Goal: Information Seeking & Learning: Find specific fact

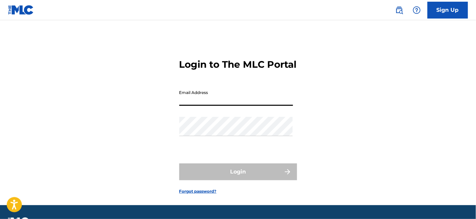
click at [194, 105] on input "Email Address" at bounding box center [236, 96] width 114 height 19
type input "[EMAIL_ADDRESS][DOMAIN_NAME]"
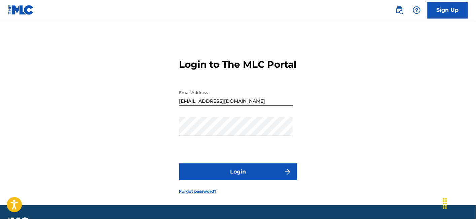
click at [222, 180] on button "Login" at bounding box center [238, 171] width 118 height 17
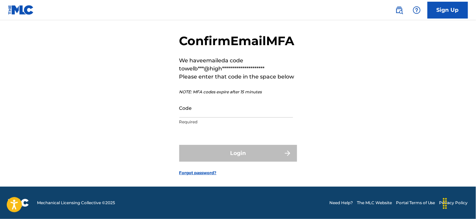
scroll to position [37, 0]
click at [214, 122] on p "Required" at bounding box center [236, 122] width 114 height 6
click at [222, 117] on input "Code" at bounding box center [236, 107] width 114 height 19
paste input "132298"
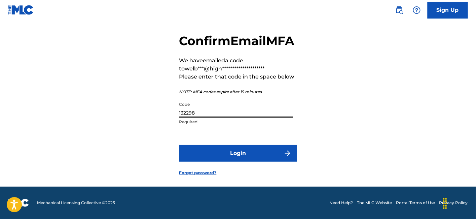
type input "132298"
click at [216, 155] on button "Login" at bounding box center [238, 153] width 118 height 17
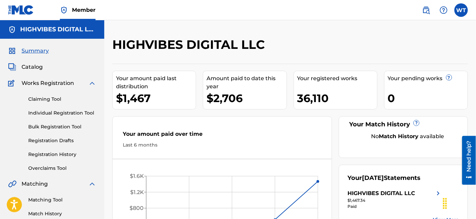
click at [60, 163] on div "Claiming Tool Individual Registration Tool Bulk Registration Tool Registration …" at bounding box center [52, 129] width 88 height 85
click at [58, 165] on link "Overclaims Tool" at bounding box center [62, 168] width 68 height 7
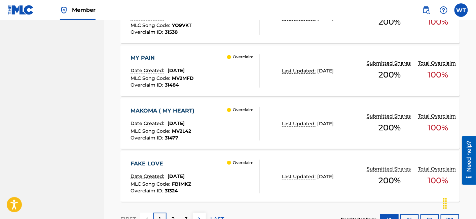
scroll to position [619, 0]
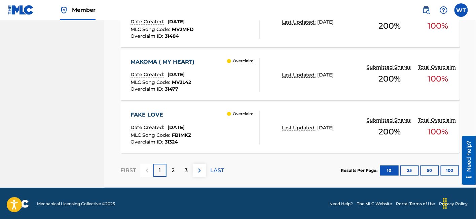
click at [214, 126] on div "FAKE LOVE Date Created: July 30, 2025 MLC Song Code : FB1MKZ Overclaim ID : 313…" at bounding box center [195, 128] width 129 height 34
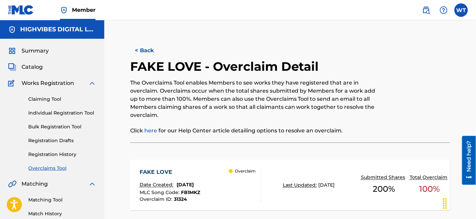
click at [147, 51] on button "< Back" at bounding box center [150, 50] width 40 height 17
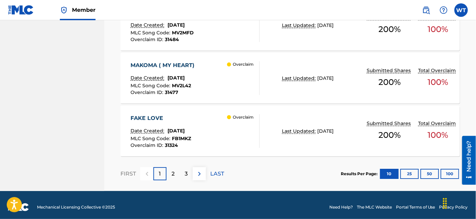
scroll to position [619, 0]
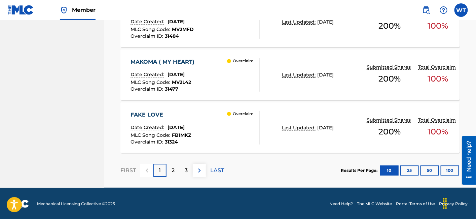
click at [174, 168] on p "2" at bounding box center [173, 170] width 3 height 8
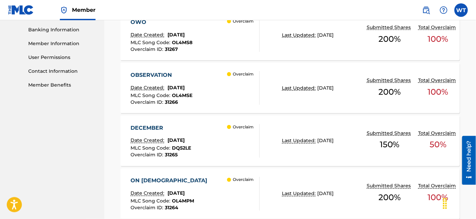
scroll to position [290, 0]
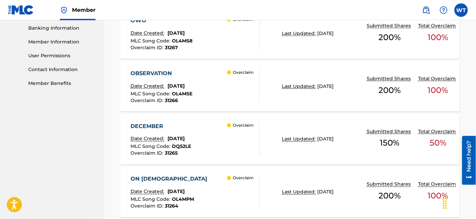
click at [216, 144] on div "DECEMBER Date Created: July 30, 2025 MLC Song Code : DQ52LE Overclaim ID : 3126…" at bounding box center [195, 139] width 129 height 34
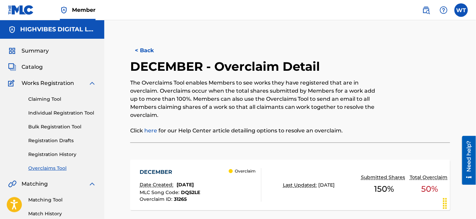
click at [142, 53] on button "< Back" at bounding box center [150, 50] width 40 height 17
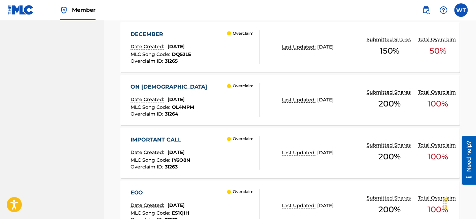
scroll to position [381, 0]
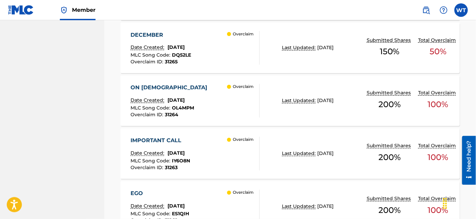
click at [225, 101] on div "ON GOD Date Created: July 30, 2025 MLC Song Code : OL4MPM Overclaim ID : 31264 …" at bounding box center [195, 101] width 129 height 34
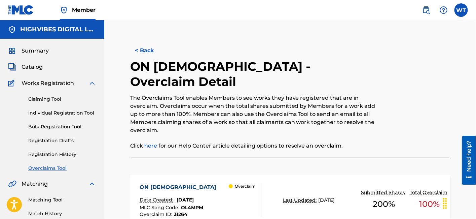
click at [151, 52] on button "< Back" at bounding box center [150, 50] width 40 height 17
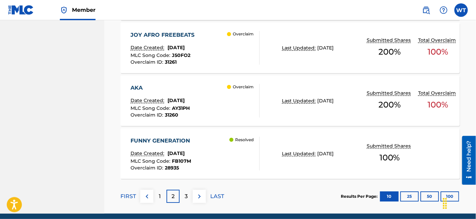
scroll to position [619, 0]
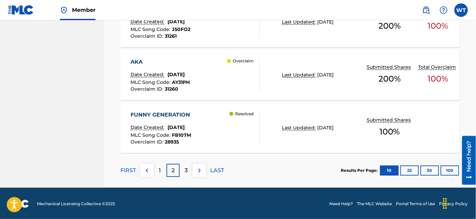
click at [209, 120] on div "FUNNY GENERATION Date Created: July 24, 2025 MLC Song Code : FB107M Overclaim I…" at bounding box center [195, 128] width 129 height 34
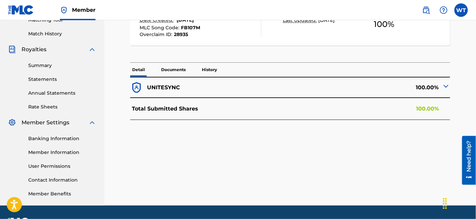
scroll to position [180, 0]
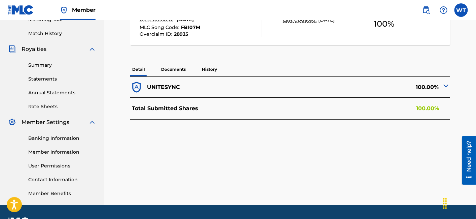
click at [444, 85] on img at bounding box center [446, 86] width 8 height 8
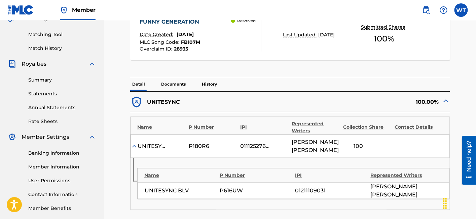
scroll to position [150, 0]
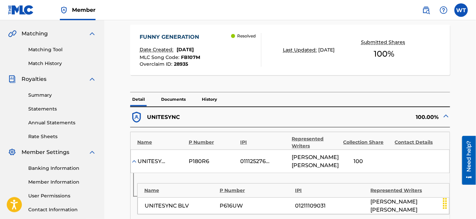
click at [176, 98] on p "Documents" at bounding box center [173, 99] width 29 height 14
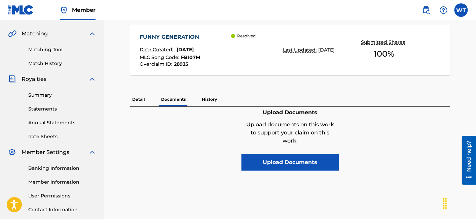
click at [214, 99] on p "History" at bounding box center [209, 99] width 19 height 14
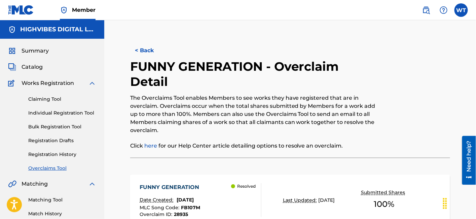
click at [136, 55] on button "< Back" at bounding box center [150, 50] width 40 height 17
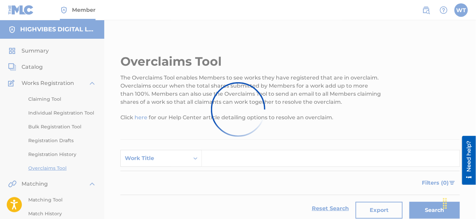
scroll to position [601, 0]
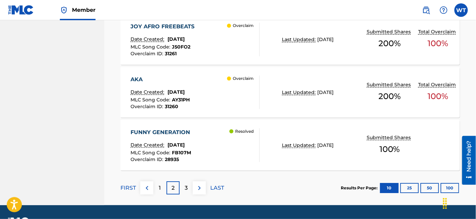
click at [212, 96] on div "AKA Date Created: July 30, 2025 MLC Song Code : AY31PH Overclaim ID : 31260 Ove…" at bounding box center [195, 92] width 129 height 34
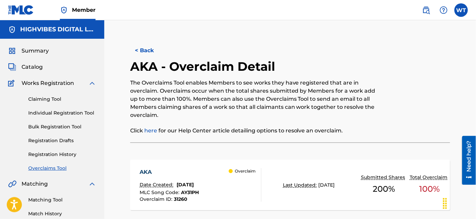
click at [152, 49] on button "< Back" at bounding box center [150, 50] width 40 height 17
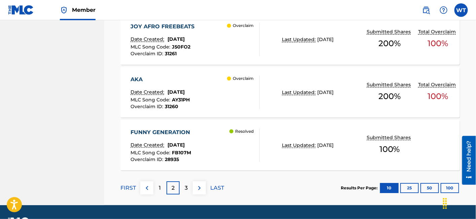
scroll to position [619, 0]
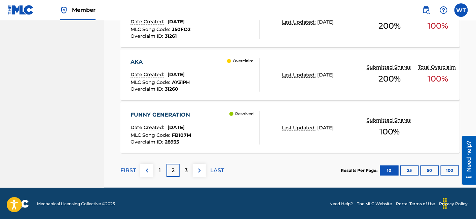
click at [187, 167] on p "3" at bounding box center [186, 170] width 3 height 8
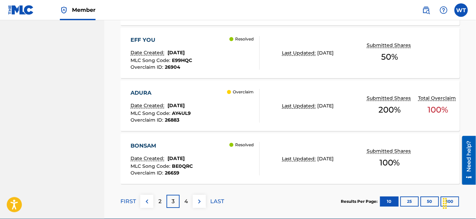
scroll to position [610, 0]
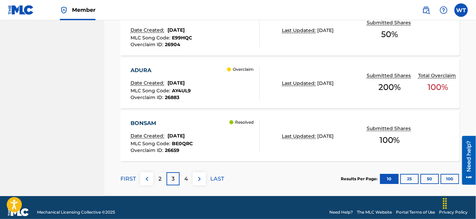
click at [210, 93] on div "ADURA Date Created: July 08, 2025 MLC Song Code : AY4UL9 Overclaim ID : 26883 O…" at bounding box center [195, 83] width 129 height 34
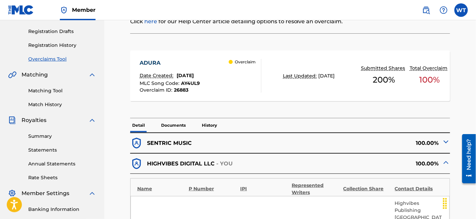
scroll to position [109, 0]
click at [182, 124] on p "Documents" at bounding box center [173, 126] width 29 height 14
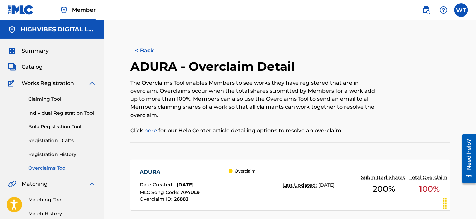
click at [149, 50] on button "< Back" at bounding box center [150, 50] width 40 height 17
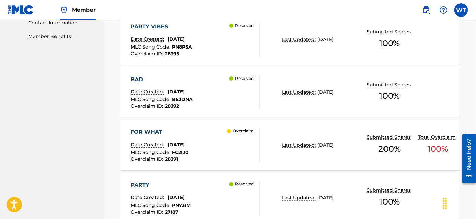
scroll to position [338, 0]
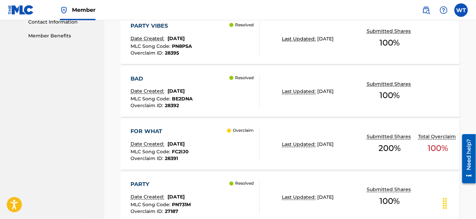
click at [209, 145] on div "FOR WHAT Date Created: July 23, 2025 MLC Song Code : FC2IJ0 Overclaim ID : 2839…" at bounding box center [195, 145] width 129 height 34
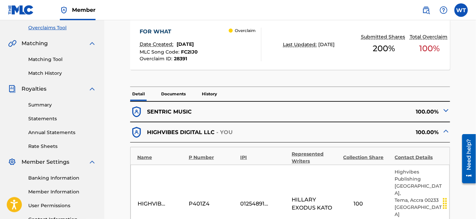
scroll to position [141, 0]
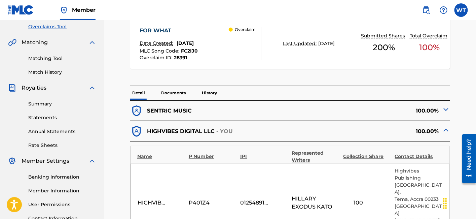
click at [182, 90] on p "Documents" at bounding box center [173, 93] width 29 height 14
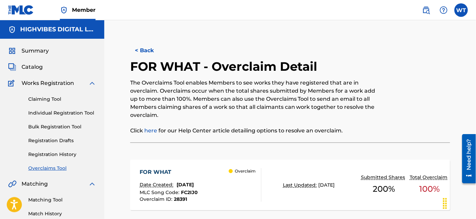
click at [147, 46] on button "< Back" at bounding box center [150, 50] width 40 height 17
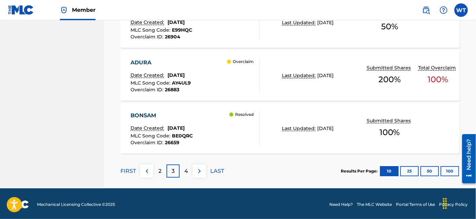
scroll to position [619, 0]
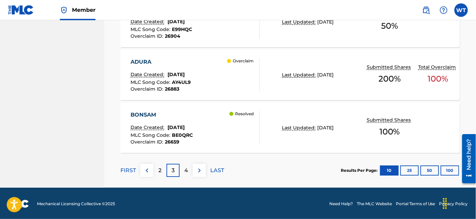
click at [161, 171] on p "2" at bounding box center [160, 170] width 3 height 8
click at [210, 88] on div "AKA Date Created: July 30, 2025 MLC Song Code : AY31PH Overclaim ID : 31260 Ove…" at bounding box center [195, 75] width 129 height 34
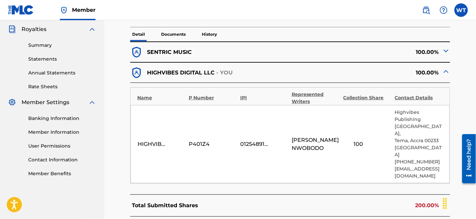
scroll to position [193, 0]
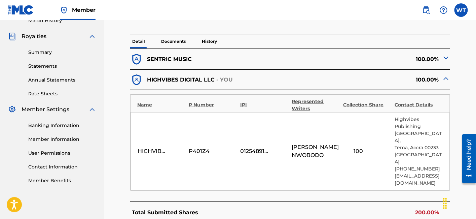
click at [174, 42] on p "Documents" at bounding box center [173, 41] width 29 height 14
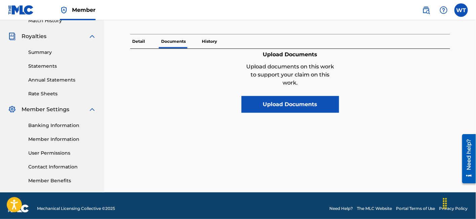
click at [142, 40] on p "Detail" at bounding box center [138, 41] width 17 height 14
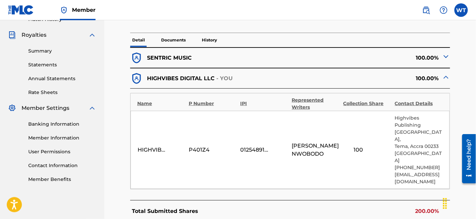
scroll to position [196, 0]
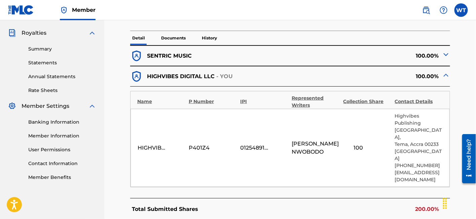
click at [263, 56] on div "SENTRIC MUSIC" at bounding box center [210, 55] width 160 height 13
click at [447, 53] on img at bounding box center [446, 54] width 8 height 8
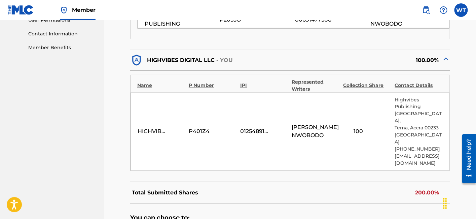
scroll to position [327, 0]
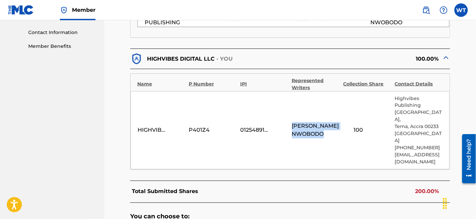
drag, startPoint x: 325, startPoint y: 137, endPoint x: 290, endPoint y: 123, distance: 37.4
click at [290, 123] on div "HIGHVIBES DIGITAL LLC P401Z4 01254891529 JOHNPAUL OBIORA NWOBODO 100 Highvibes …" at bounding box center [290, 130] width 319 height 78
copy span "JOHNPAUL OBIORA NWOBODO"
